Goal: Answer question/provide support

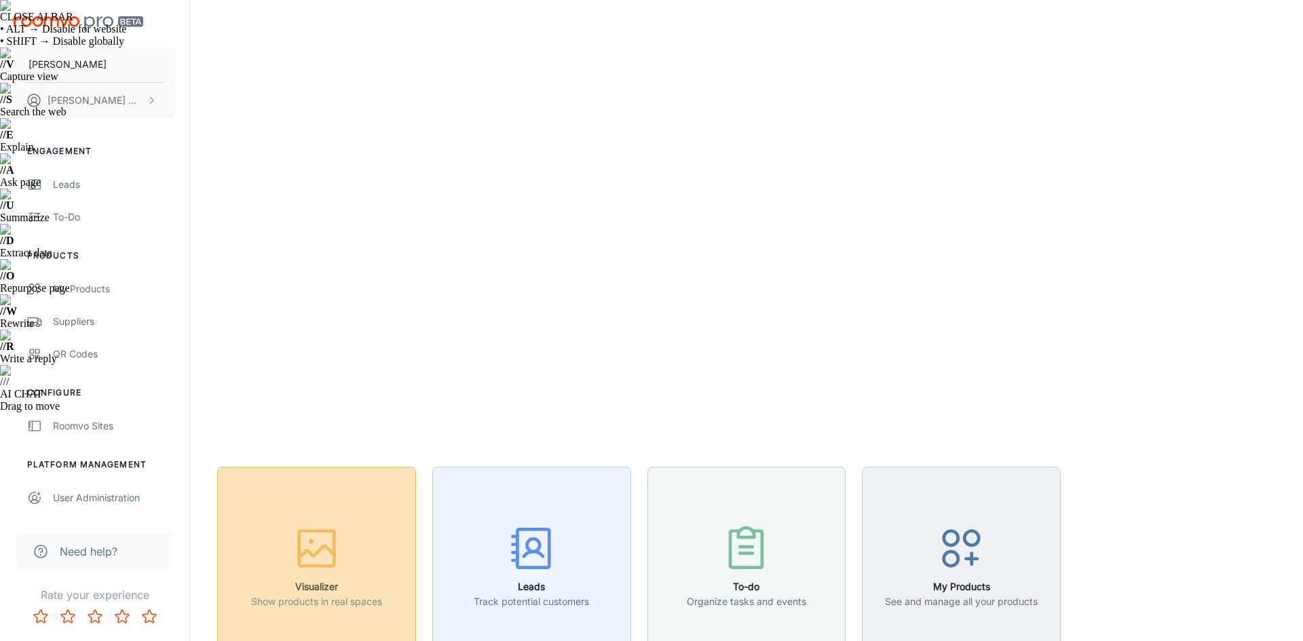
click at [384, 467] on button "Visualizer Show products in real spaces" at bounding box center [316, 566] width 199 height 199
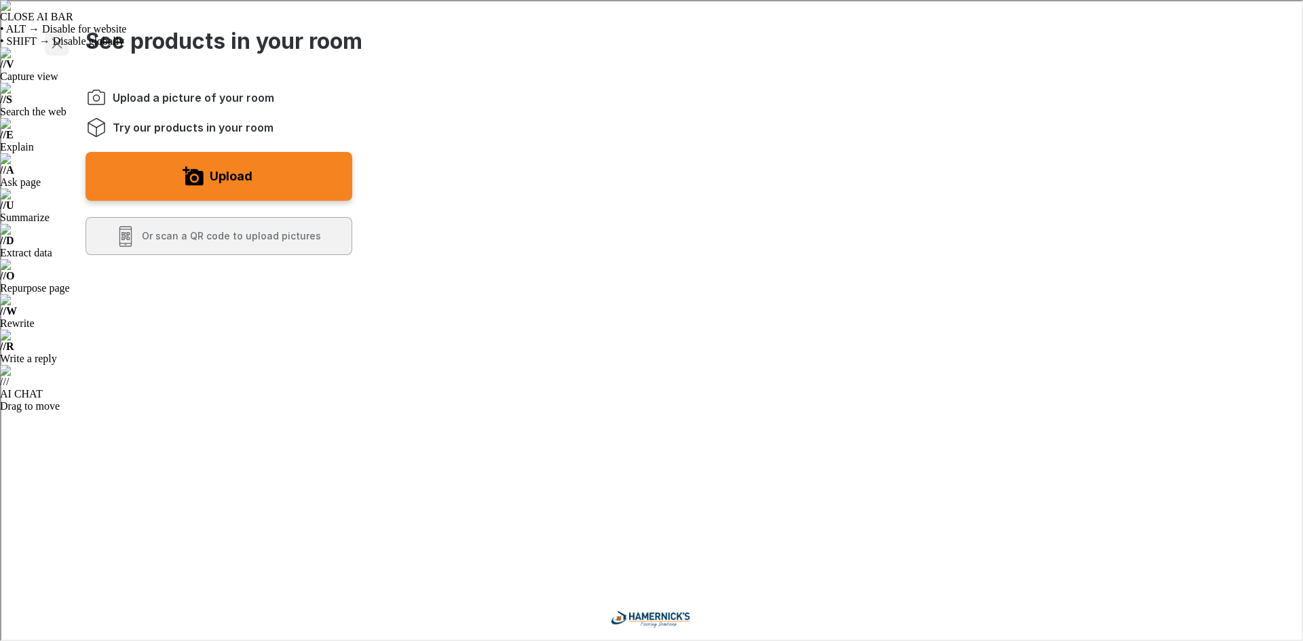
click at [58, 50] on button "Exit visualizer" at bounding box center [55, 42] width 24 height 24
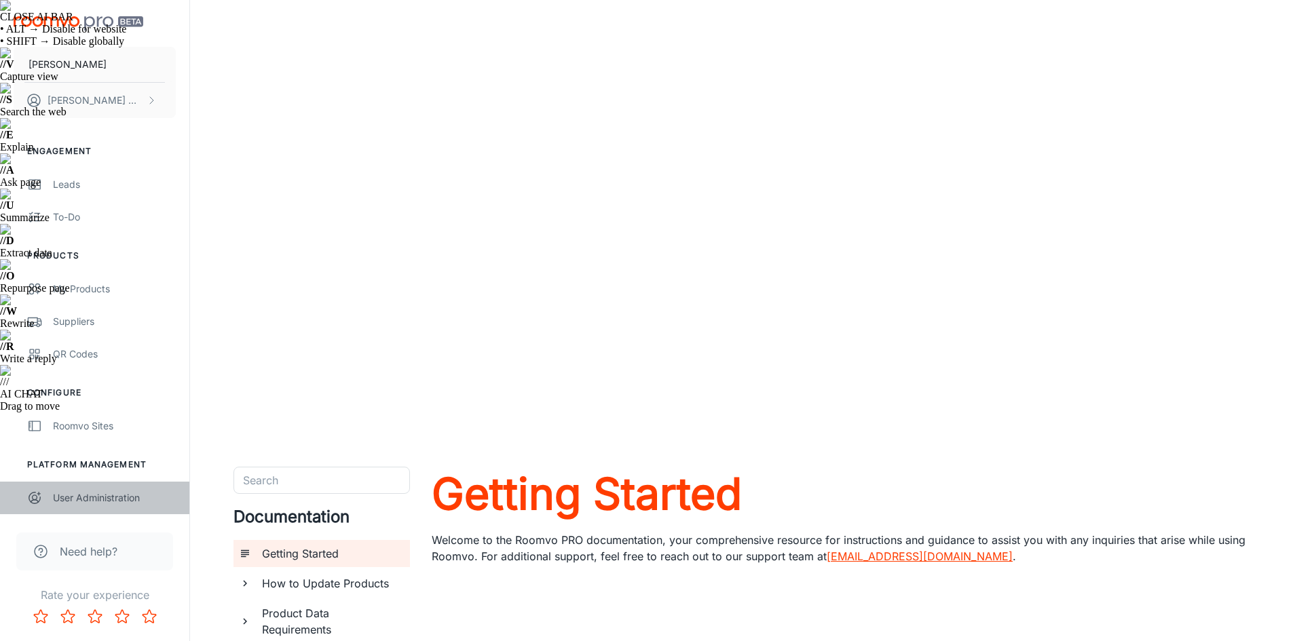
click at [107, 501] on div "User Administration" at bounding box center [114, 498] width 123 height 15
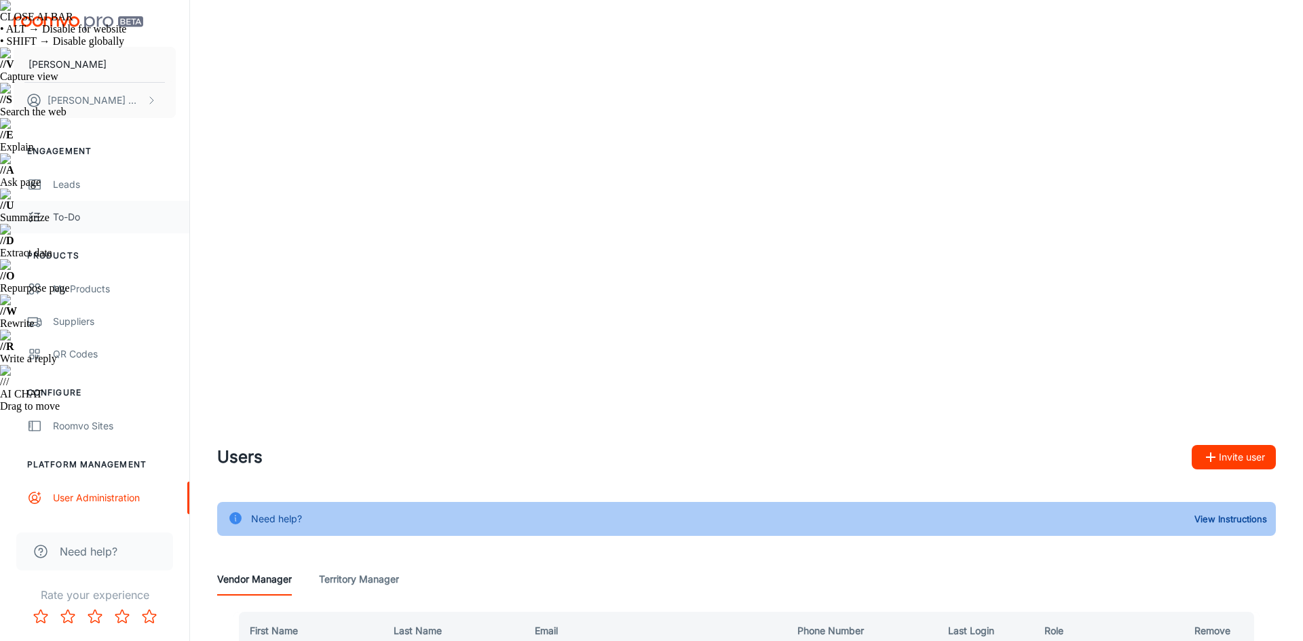
click at [84, 219] on div "To-do" at bounding box center [114, 217] width 123 height 15
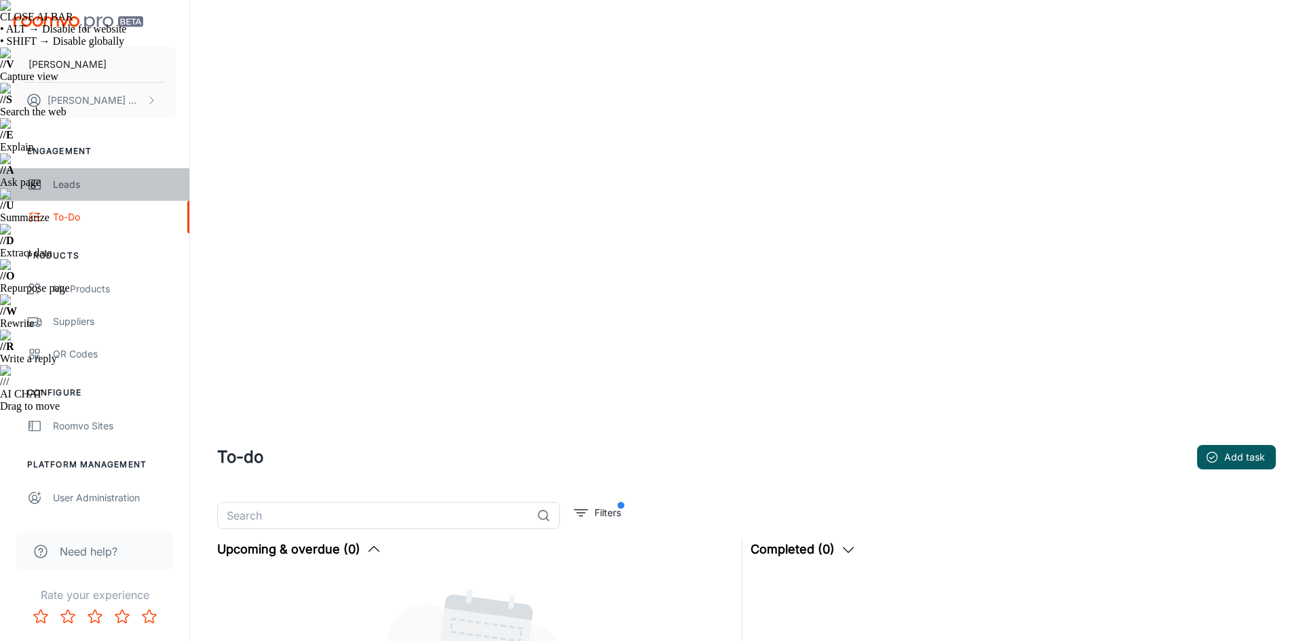
click at [91, 183] on div "Leads" at bounding box center [114, 184] width 123 height 15
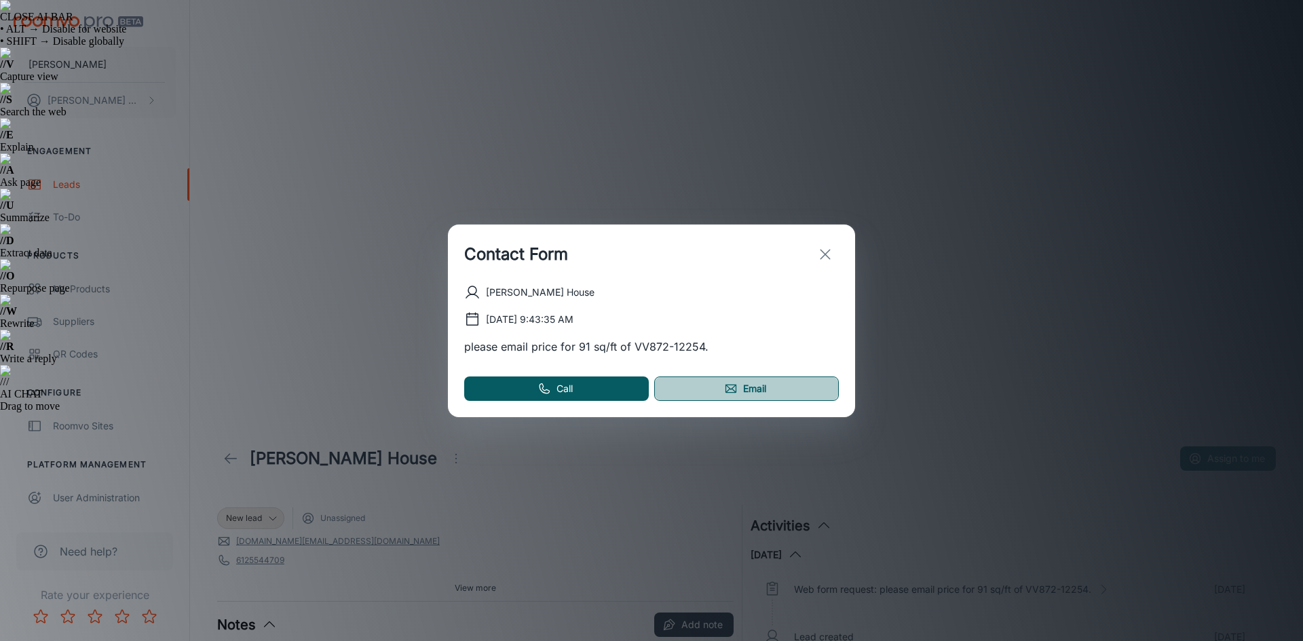
click at [730, 387] on icon at bounding box center [731, 389] width 14 height 14
click at [909, 285] on div "Contact Form [PERSON_NAME] House [DATE] 9:43:35 AM please email price for 91 sq…" at bounding box center [651, 320] width 1303 height 641
